Goal: Entertainment & Leisure: Consume media (video, audio)

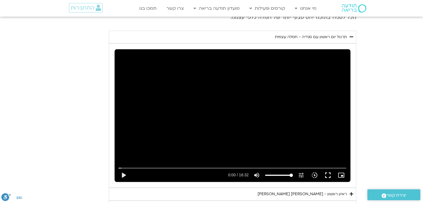
scroll to position [615, 0]
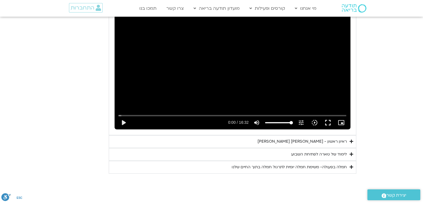
click at [333, 151] on div "לימוד של טארה לפתיחת השבוע" at bounding box center [319, 154] width 56 height 7
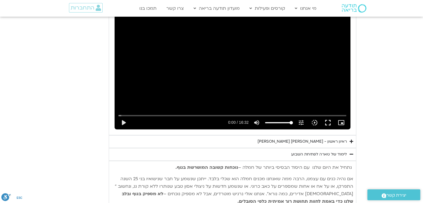
click at [341, 138] on div "ראיון ראשון - [PERSON_NAME] [PERSON_NAME]" at bounding box center [302, 141] width 89 height 7
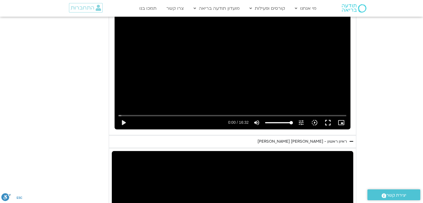
click at [341, 138] on div "ראיון ראשון - [PERSON_NAME] [PERSON_NAME]" at bounding box center [302, 141] width 89 height 7
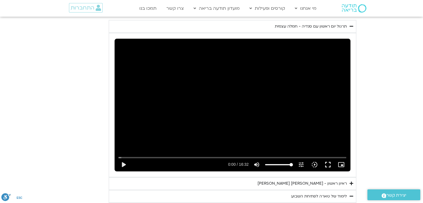
scroll to position [699, 0]
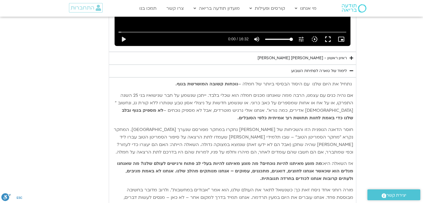
click at [340, 55] on div "ראיון ראשון - [PERSON_NAME] [PERSON_NAME]" at bounding box center [302, 58] width 89 height 7
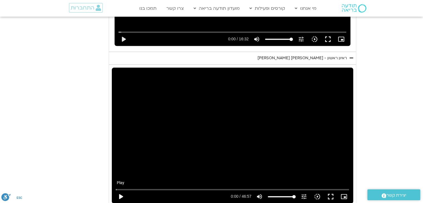
click at [121, 190] on button "play_arrow" at bounding box center [120, 196] width 13 height 13
click at [301, 188] on input "Seek" at bounding box center [232, 189] width 233 height 3
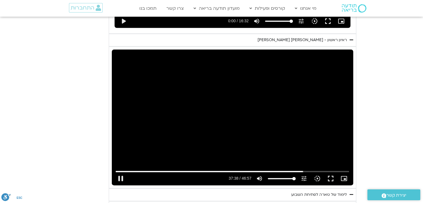
scroll to position [726, 0]
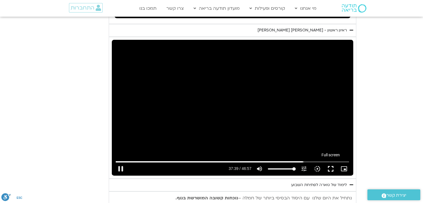
click at [326, 162] on button "fullscreen" at bounding box center [330, 168] width 13 height 13
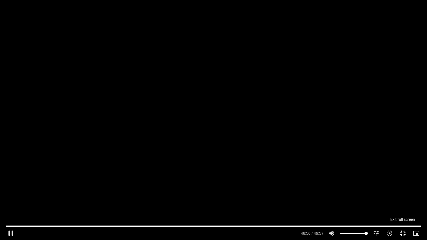
click at [407, 231] on button "fullscreen_exit" at bounding box center [402, 233] width 13 height 13
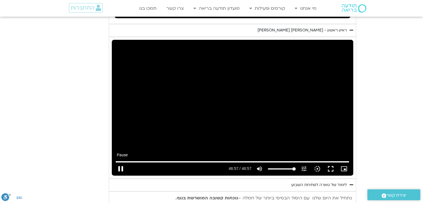
click at [122, 162] on button "pause" at bounding box center [120, 168] width 13 height 13
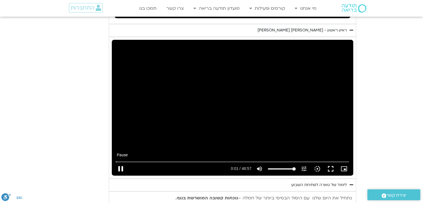
click at [121, 163] on button "pause" at bounding box center [120, 168] width 13 height 13
type input "1.645444"
